Goal: Task Accomplishment & Management: Manage account settings

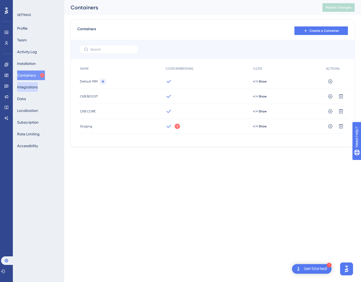
click at [29, 91] on button "Integrations" at bounding box center [27, 87] width 21 height 10
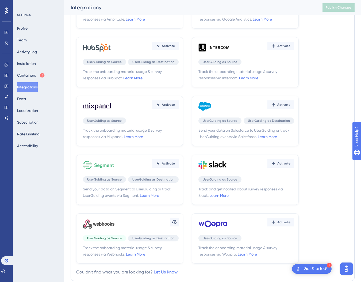
scroll to position [83, 0]
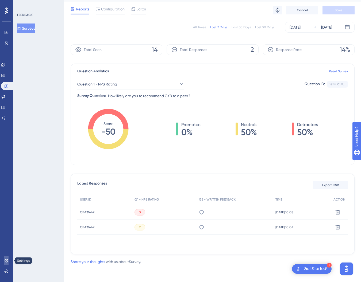
click at [4, 258] on link at bounding box center [6, 261] width 4 height 9
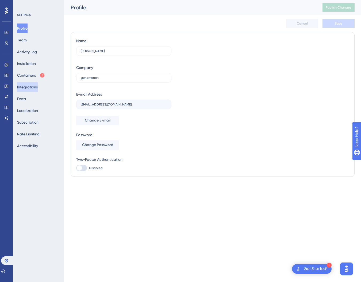
click at [31, 89] on button "Integrations" at bounding box center [27, 87] width 21 height 10
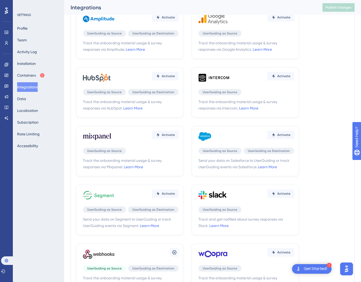
scroll to position [72, 0]
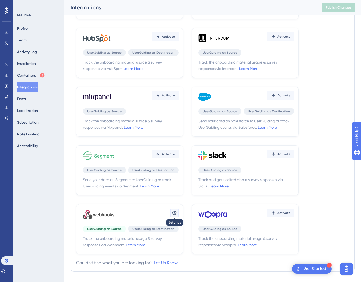
click at [174, 215] on icon at bounding box center [174, 213] width 5 height 5
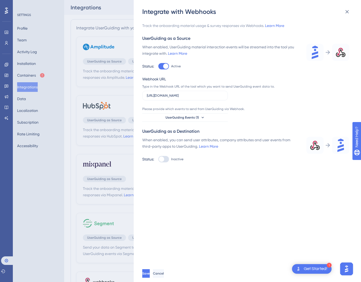
click at [167, 67] on div at bounding box center [165, 66] width 5 height 5
click at [158, 67] on input "Active" at bounding box center [158, 66] width 0 height 0
checkbox input "false"
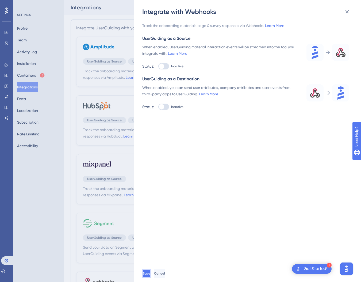
click at [151, 275] on button "Save" at bounding box center [146, 274] width 9 height 9
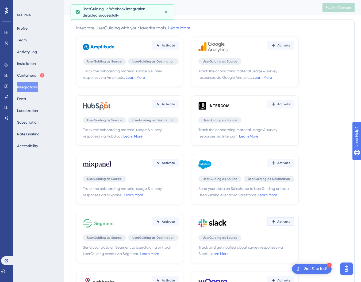
click at [280, 221] on span "Activate" at bounding box center [283, 222] width 13 height 4
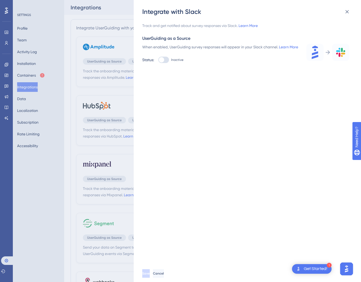
click at [163, 63] on div at bounding box center [161, 59] width 5 height 5
click at [158, 60] on input "Inactive" at bounding box center [158, 60] width 0 height 0
checkbox input "true"
click at [167, 95] on input "text" at bounding box center [185, 94] width 77 height 4
paste input "https://hooks.slack.com/services/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"
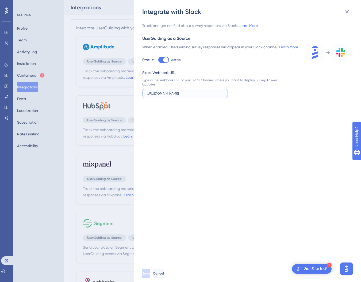
scroll to position [0, 64]
type input "https://hooks.slack.com/services/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"
click at [150, 273] on span "Save" at bounding box center [145, 274] width 7 height 4
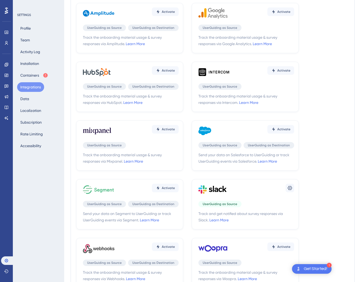
scroll to position [41, 0]
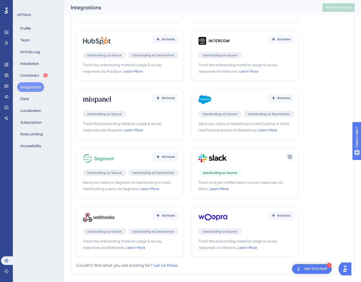
click at [220, 188] on link "Learn More" at bounding box center [218, 189] width 19 height 4
click at [6, 87] on icon at bounding box center [6, 86] width 4 height 4
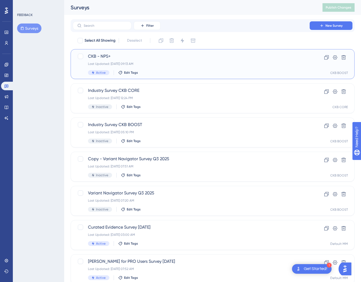
click at [107, 56] on span "CKB - NPS+" at bounding box center [191, 56] width 207 height 6
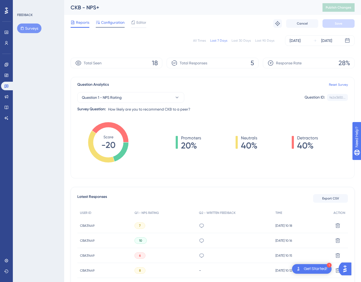
click at [117, 22] on span "Configuration" at bounding box center [113, 22] width 24 height 6
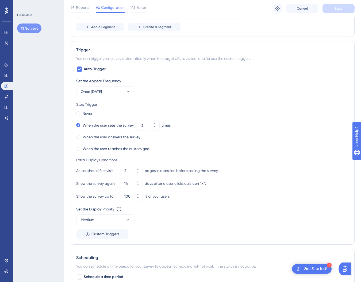
scroll to position [219, 0]
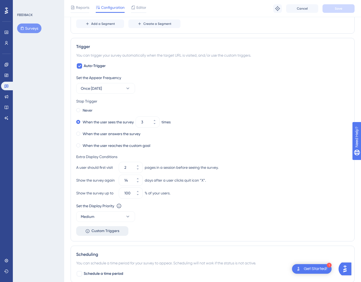
click at [119, 231] on button "Custom Triggers" at bounding box center [102, 232] width 52 height 10
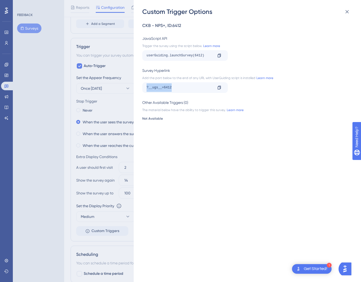
drag, startPoint x: 178, startPoint y: 87, endPoint x: 140, endPoint y: 85, distance: 38.6
click at [140, 85] on div "Custom Trigger Options CKB - NPS+ , ID: 6412 JavaScript API Trigger the survey …" at bounding box center [247, 141] width 227 height 282
copy div "?__ugs__=6412"
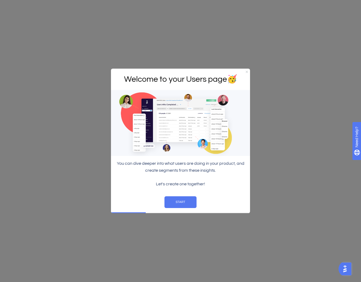
click at [247, 72] on icon "Close Preview" at bounding box center [247, 72] width 2 height 2
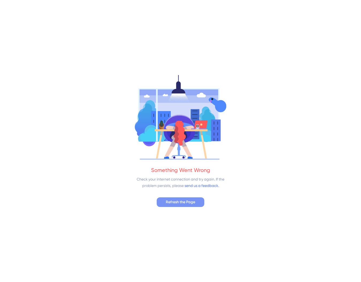
click at [191, 202] on span "Refresh the Page" at bounding box center [180, 202] width 29 height 6
